Goal: Information Seeking & Learning: Check status

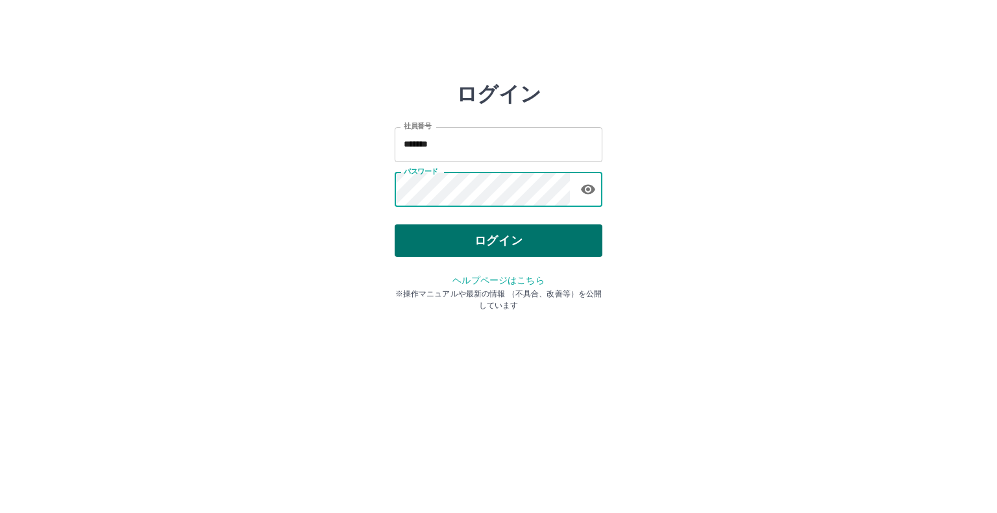
click at [503, 236] on button "ログイン" at bounding box center [499, 241] width 208 height 32
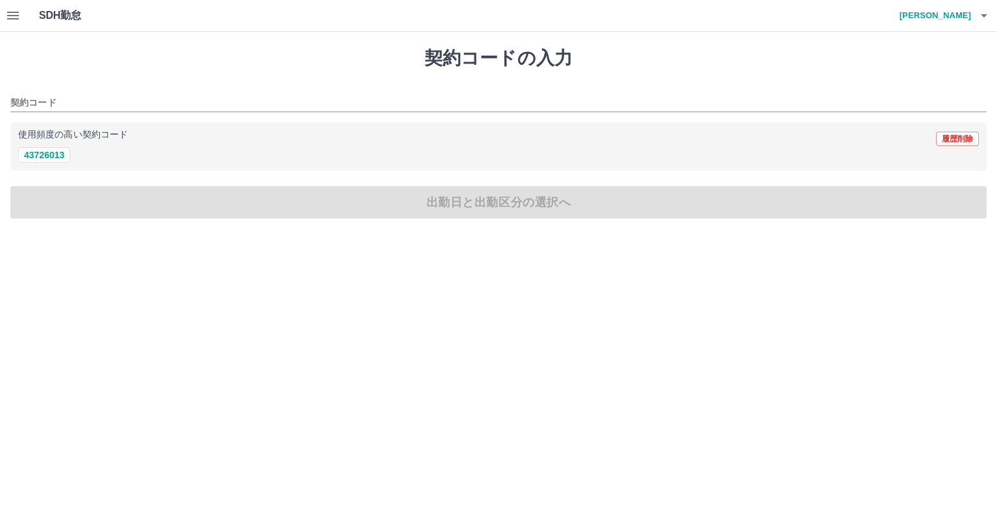
click at [23, 13] on button "button" at bounding box center [13, 15] width 26 height 31
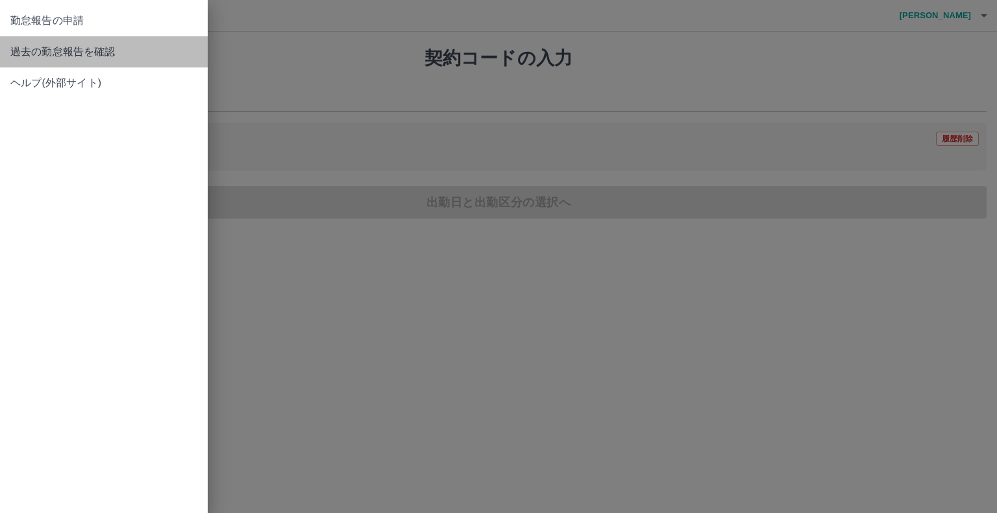
click at [69, 57] on span "過去の勤怠報告を確認" at bounding box center [103, 52] width 187 height 16
